Goal: Book appointment/travel/reservation

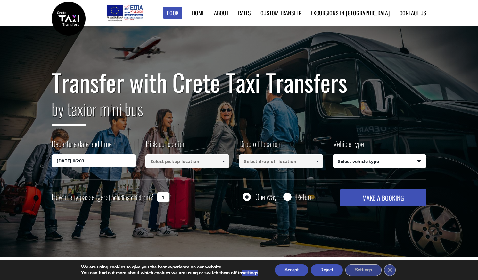
click at [175, 160] on input at bounding box center [188, 160] width 84 height 13
type input "[PERSON_NAME] [PERSON_NAME]"
click at [224, 161] on span at bounding box center [223, 160] width 5 height 5
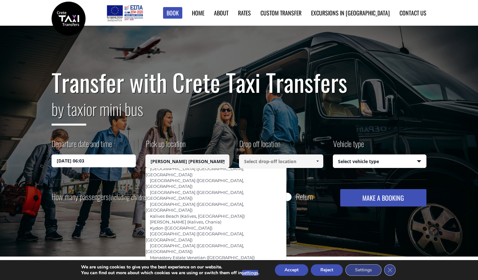
scroll to position [328, 0]
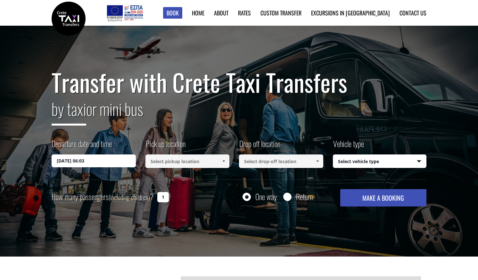
click at [168, 161] on input at bounding box center [188, 160] width 84 height 13
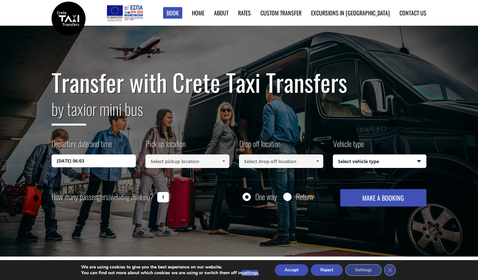
click at [256, 160] on input at bounding box center [281, 160] width 84 height 13
click at [319, 161] on span at bounding box center [317, 160] width 5 height 5
click at [224, 160] on span at bounding box center [223, 160] width 5 height 5
type input "marathi"
click at [220, 163] on link at bounding box center [224, 160] width 11 height 13
